Goal: Information Seeking & Learning: Check status

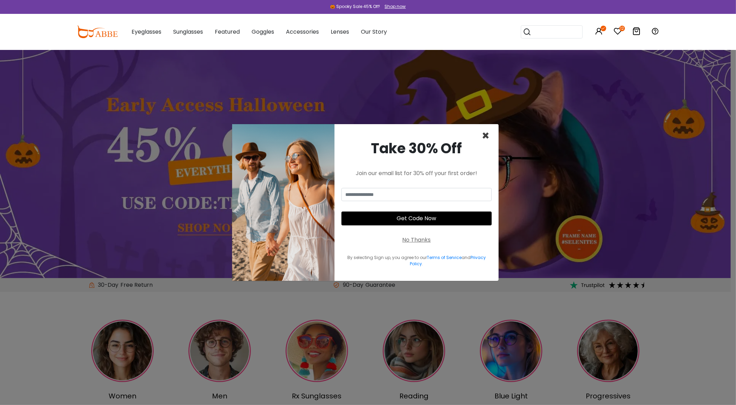
click at [486, 137] on span "×" at bounding box center [486, 136] width 8 height 18
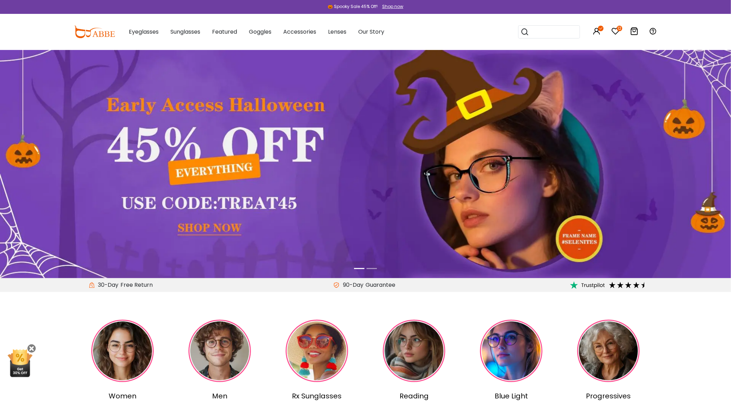
click at [602, 31] on div "Popular Searches round Sunglasses aviator clear tortoise cat Recommended Laya $…" at bounding box center [582, 32] width 149 height 36
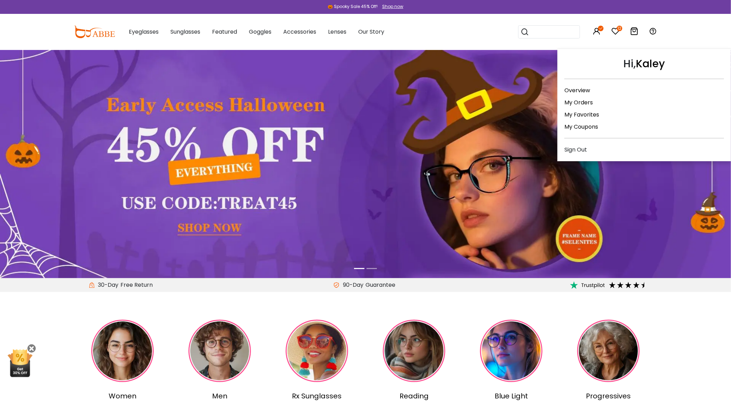
click at [586, 102] on link "My Orders" at bounding box center [578, 103] width 28 height 8
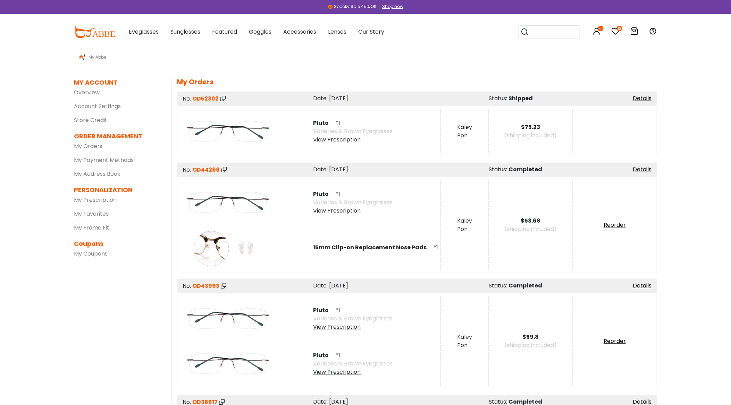
click at [209, 98] on span "OD52302" at bounding box center [205, 99] width 26 height 8
click at [644, 97] on link "Details" at bounding box center [642, 98] width 19 height 8
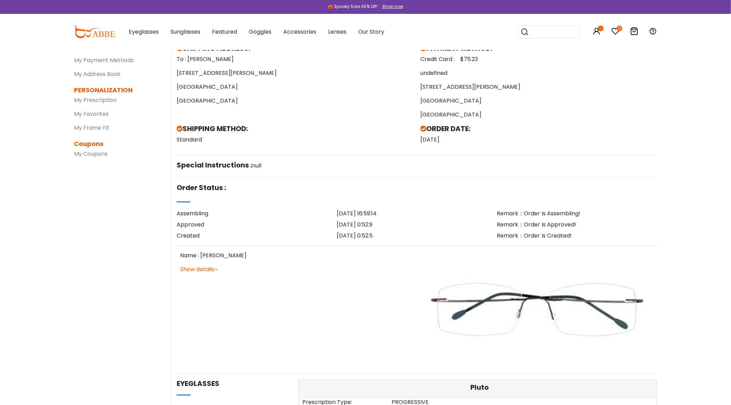
scroll to position [69, 0]
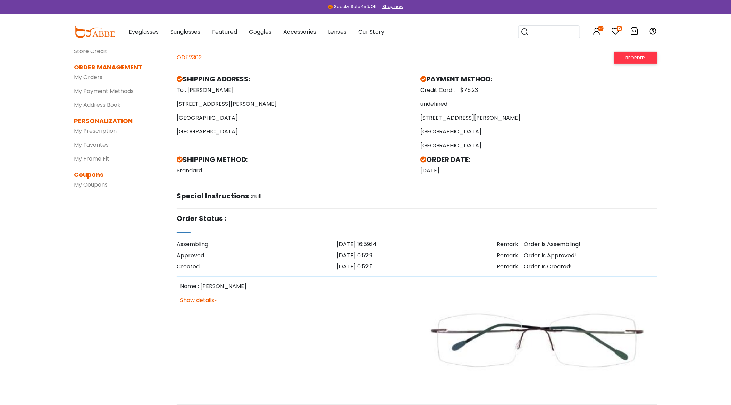
click at [204, 300] on link "Show details" at bounding box center [198, 300] width 37 height 8
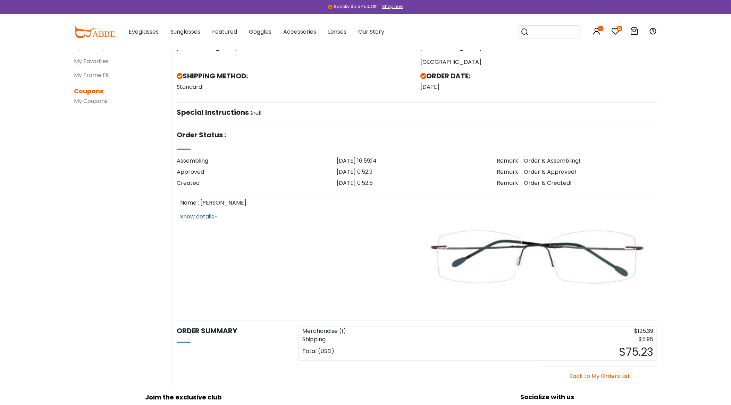
scroll to position [173, 0]
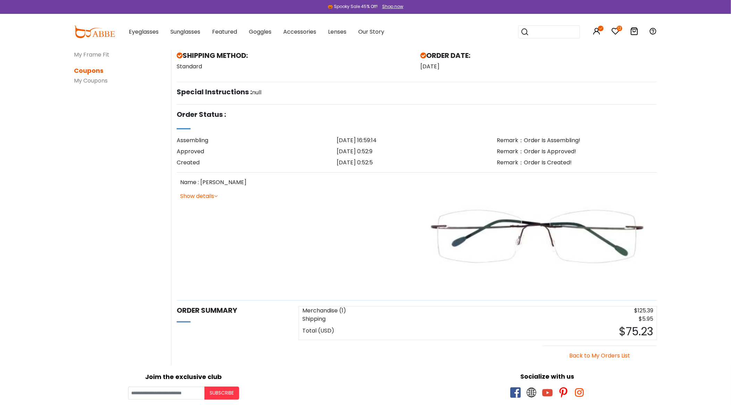
click at [198, 197] on link "Show details" at bounding box center [198, 196] width 37 height 8
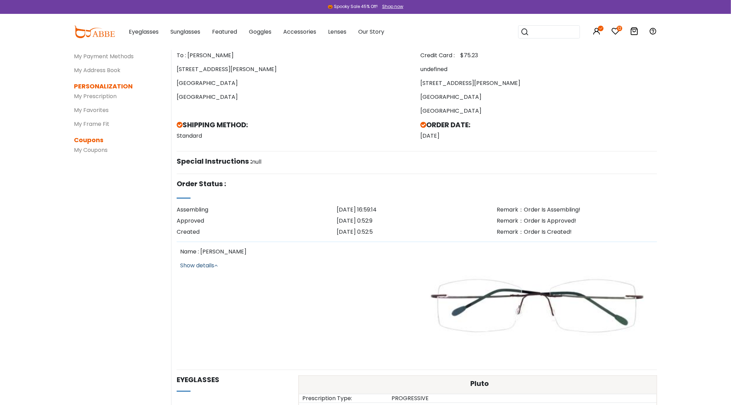
scroll to position [0, 0]
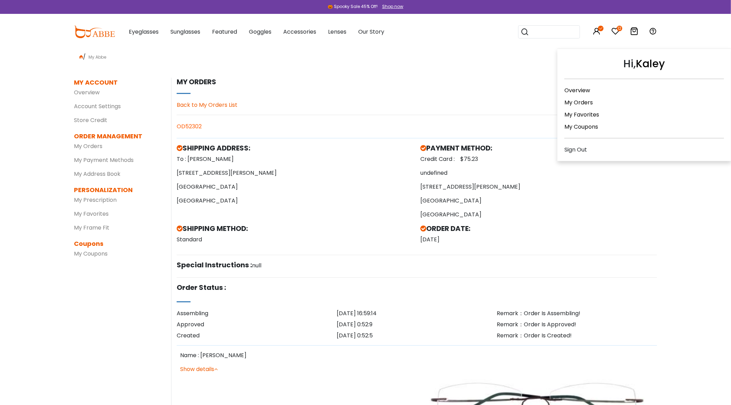
click at [581, 99] on link "My Orders" at bounding box center [578, 103] width 28 height 8
